Goal: Information Seeking & Learning: Check status

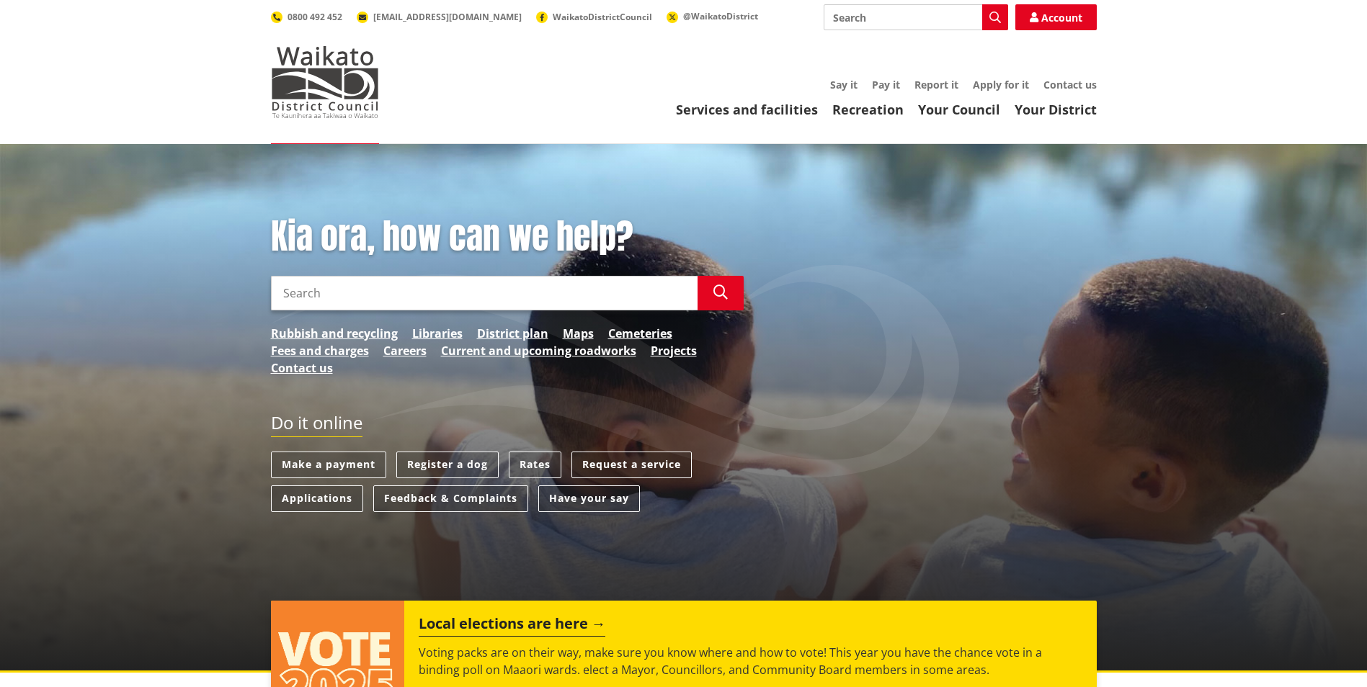
click at [450, 298] on input "Search" at bounding box center [484, 293] width 426 height 35
type input "b"
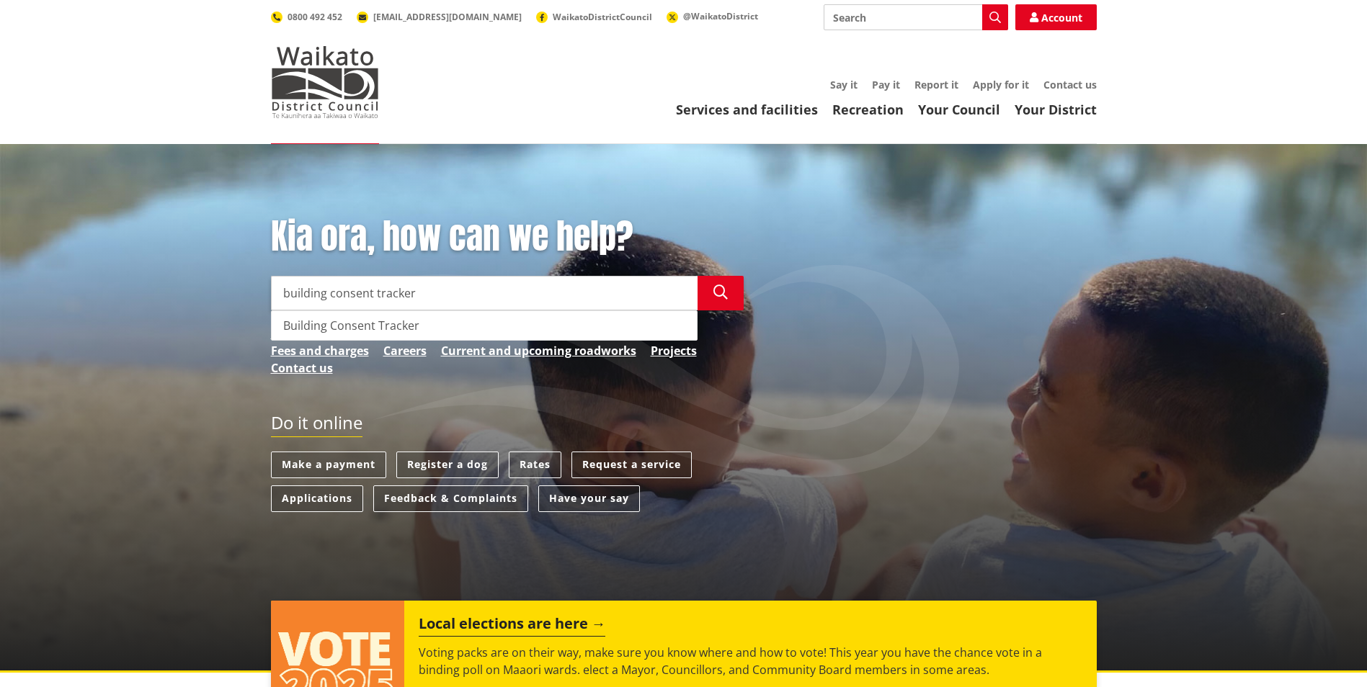
type input "building consent tracker"
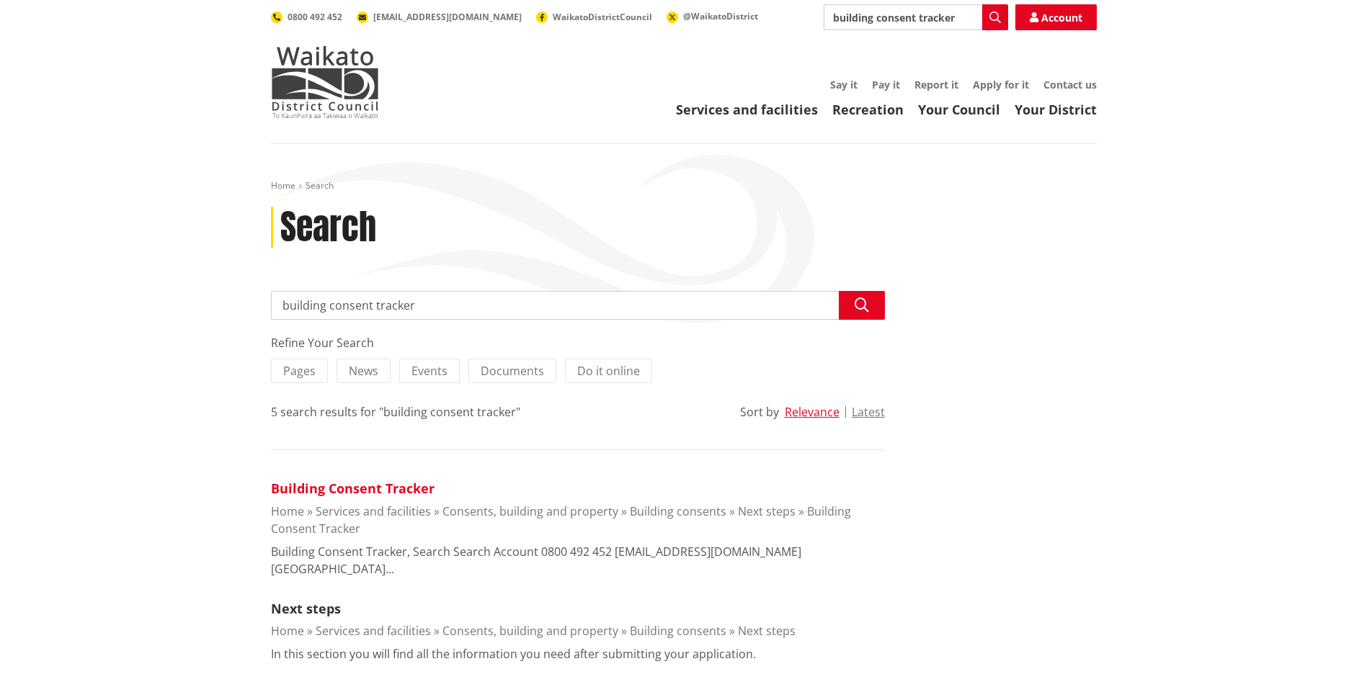
drag, startPoint x: 403, startPoint y: 483, endPoint x: 429, endPoint y: 486, distance: 26.1
click at [403, 483] on link "Building Consent Tracker" at bounding box center [353, 488] width 164 height 17
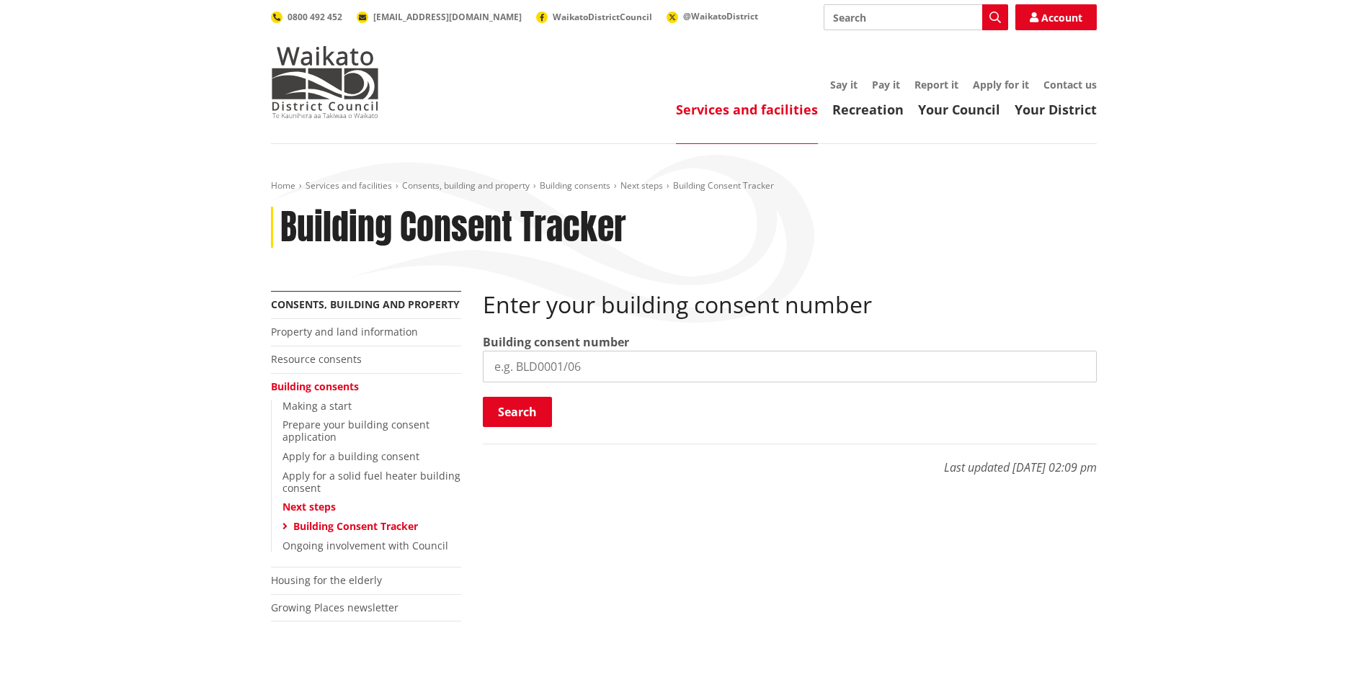
click at [790, 353] on input "search" at bounding box center [790, 367] width 614 height 32
type input "BLD0254/26"
click at [519, 404] on button "Search" at bounding box center [517, 412] width 69 height 30
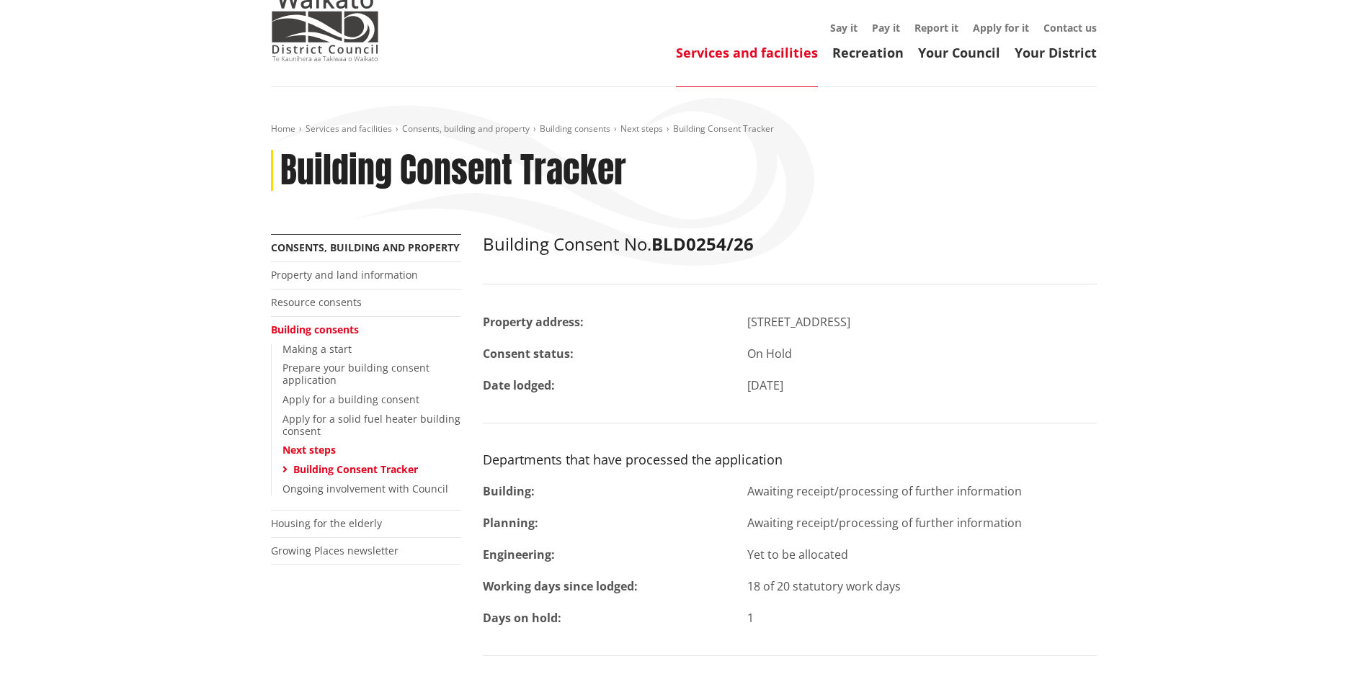
scroll to position [144, 0]
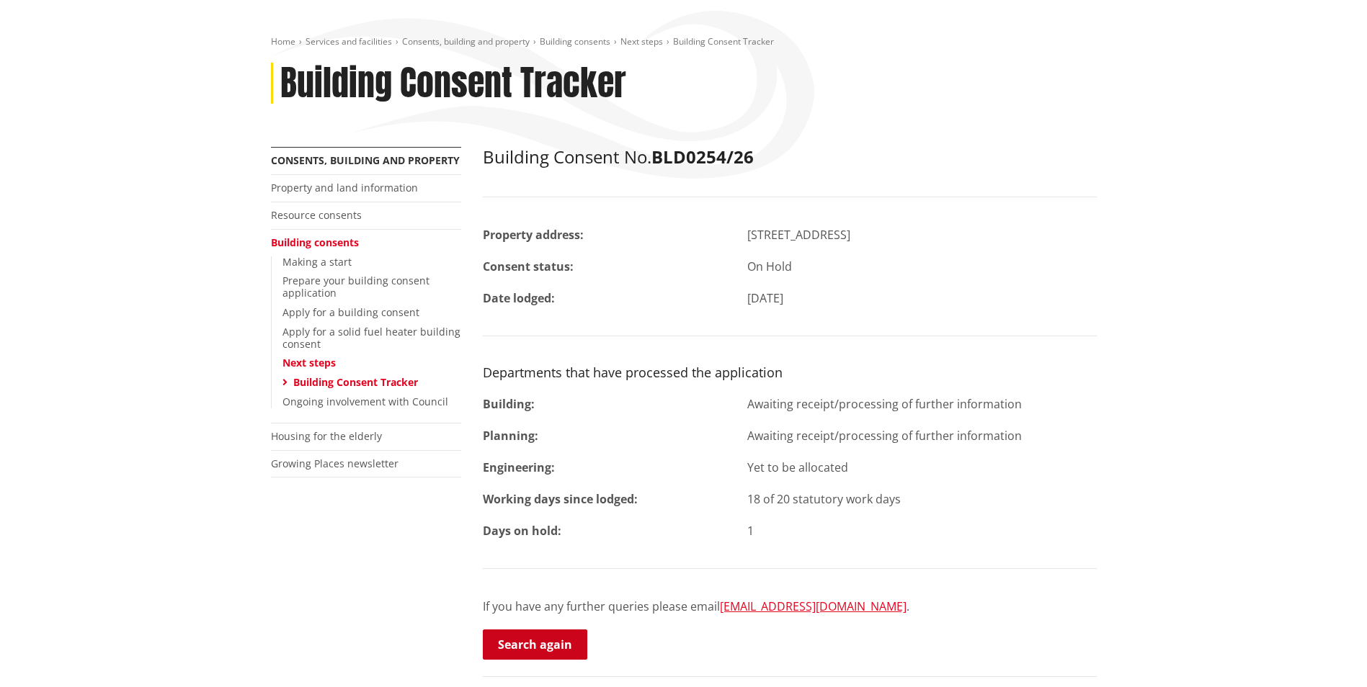
click at [553, 640] on link "Search again" at bounding box center [535, 645] width 104 height 30
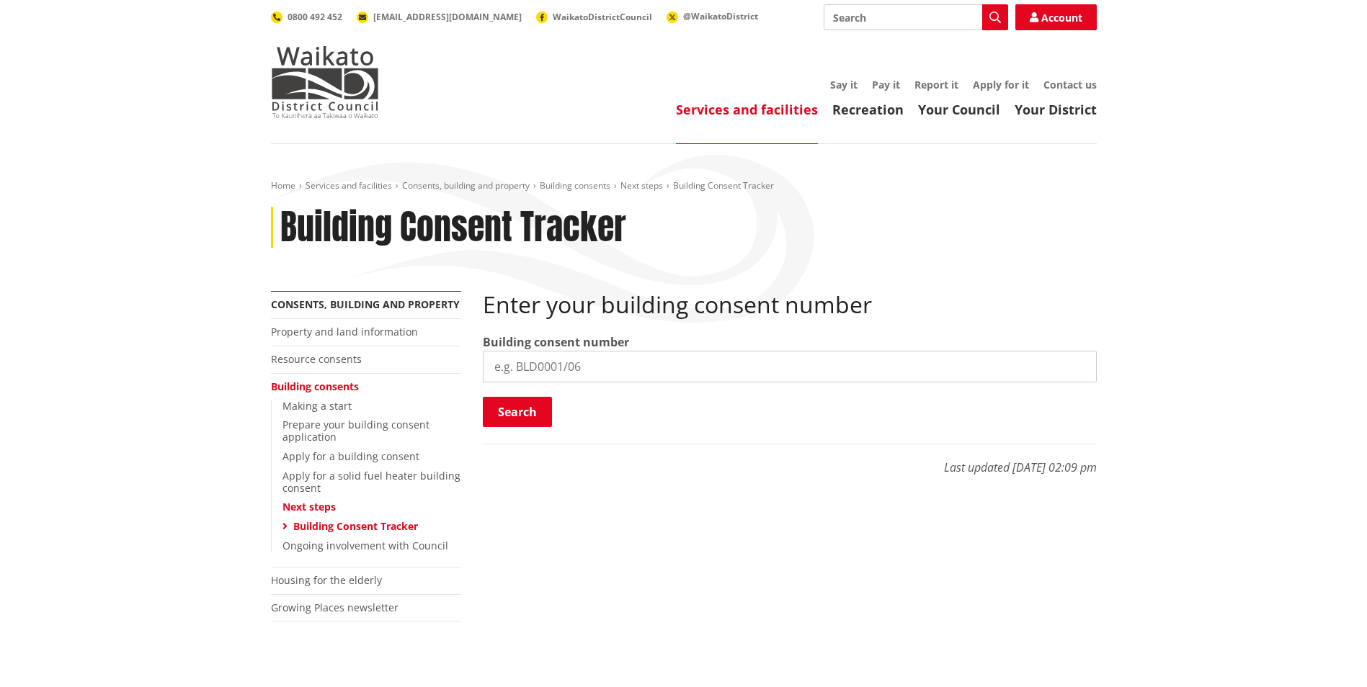
click at [586, 361] on input "search" at bounding box center [790, 367] width 614 height 32
type input "BLD0293/26"
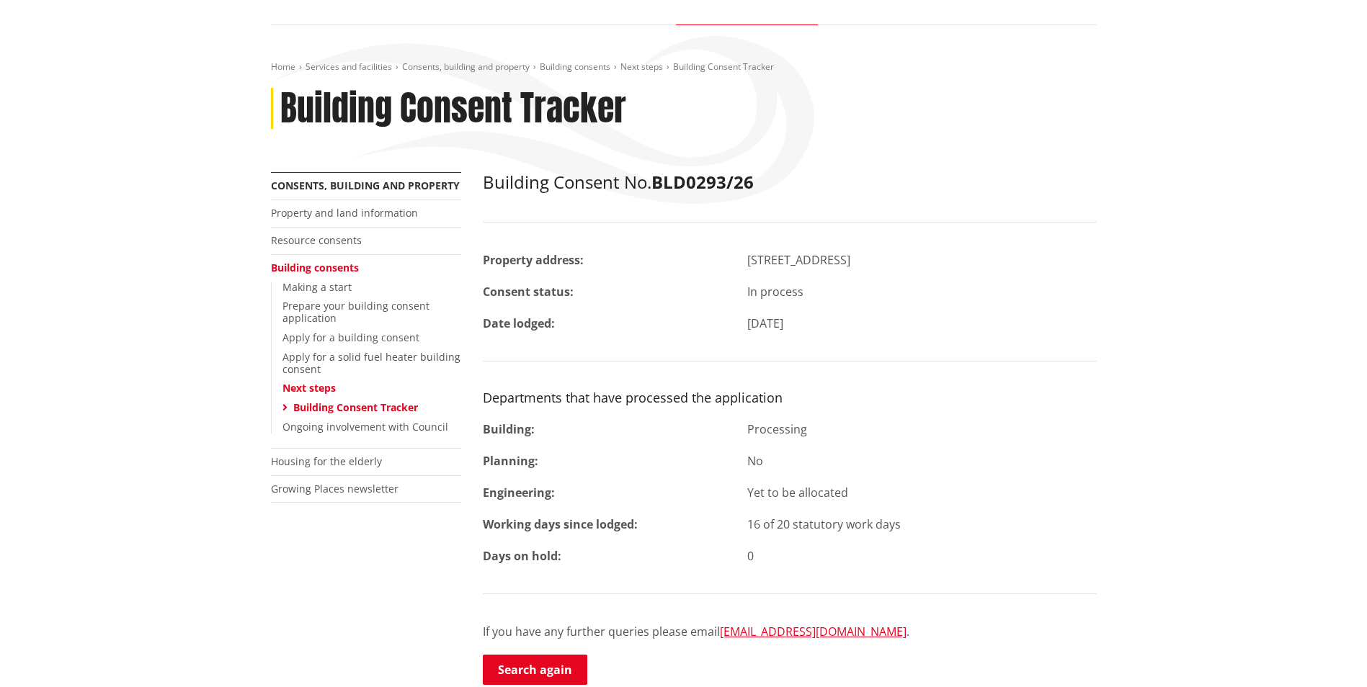
scroll to position [144, 0]
